Goal: Task Accomplishment & Management: Complete application form

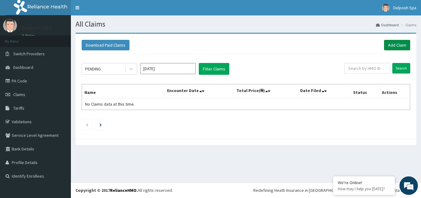
click at [387, 44] on link "Add Claim" at bounding box center [397, 45] width 26 height 10
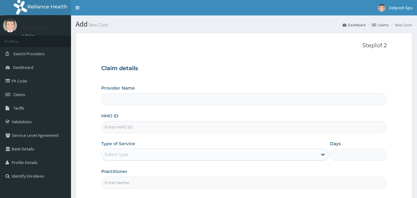
click at [175, 130] on input "HMO ID" at bounding box center [244, 127] width 286 height 12
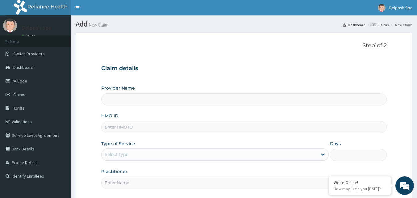
type input "s"
type input "Delposh Fitness Place"
type input "1"
type input "s"
type input "B"
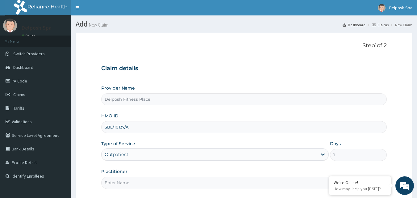
type input "SBL/10137/A"
click at [163, 184] on input "Practitioner" at bounding box center [244, 182] width 286 height 12
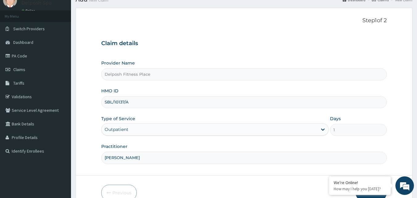
scroll to position [53, 0]
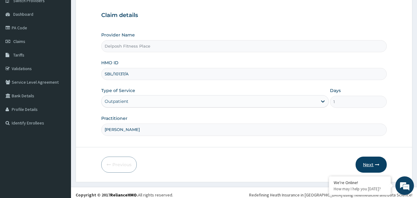
type input "[PERSON_NAME]"
click at [366, 162] on button "Next" at bounding box center [370, 164] width 31 height 16
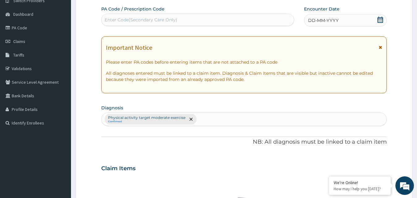
click at [152, 18] on div "Enter Code(Secondary Care Only)" at bounding box center [141, 20] width 72 height 6
paste input "PA/E4F1AD"
type input "PA/E4F1AD"
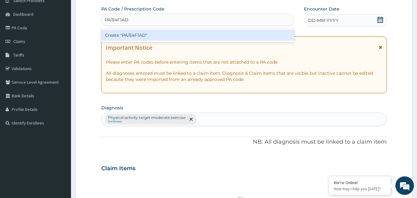
click at [154, 35] on div "Create "PA/E4F1AD"" at bounding box center [197, 35] width 193 height 11
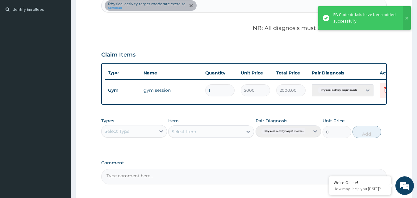
scroll to position [222, 0]
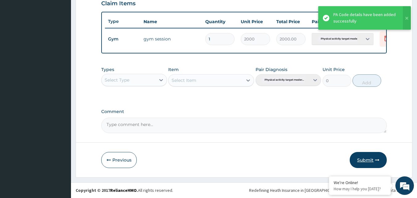
click at [364, 158] on button "Submit" at bounding box center [367, 160] width 37 height 16
